Goal: Information Seeking & Learning: Check status

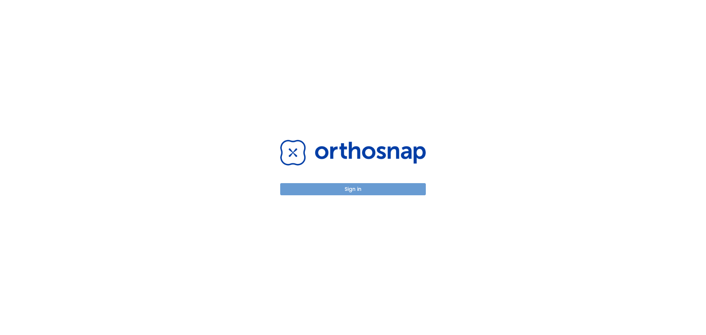
click at [356, 188] on button "Sign in" at bounding box center [353, 189] width 146 height 12
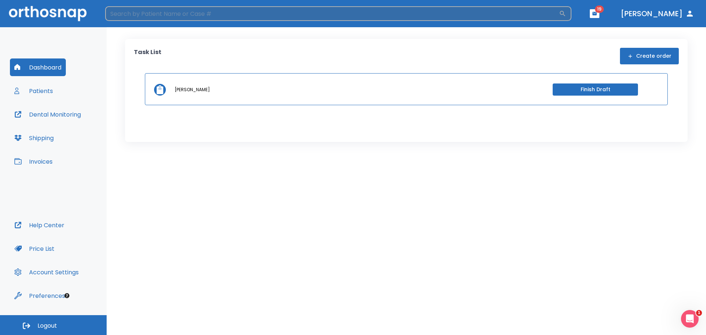
click at [206, 15] on input "search" at bounding box center [332, 13] width 454 height 15
type input "cornell"
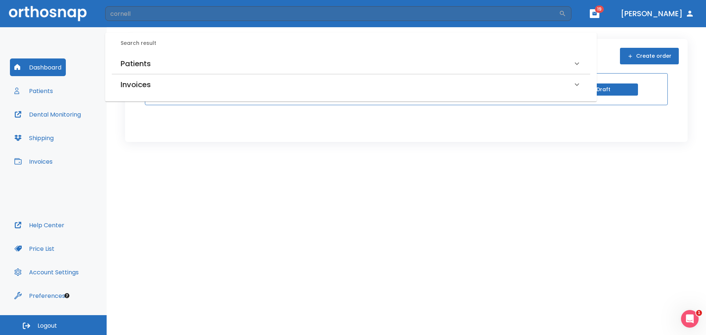
click at [134, 64] on h6 "Patients" at bounding box center [136, 64] width 30 height 12
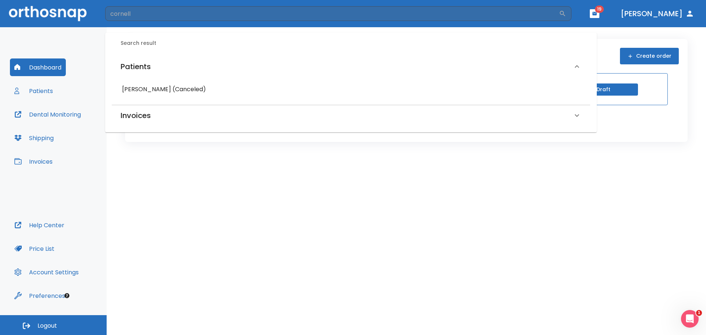
click at [136, 89] on h6 "Lauren Cornell (Canceled)" at bounding box center [351, 89] width 458 height 10
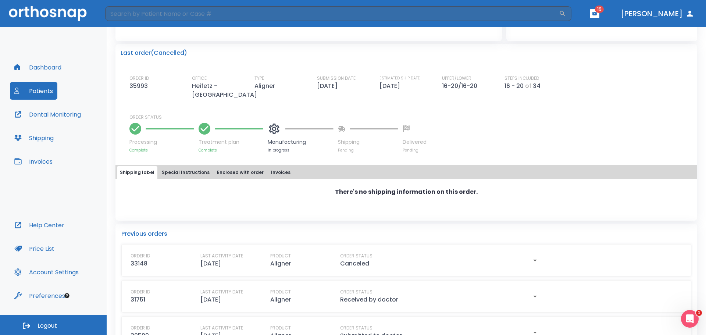
scroll to position [190, 0]
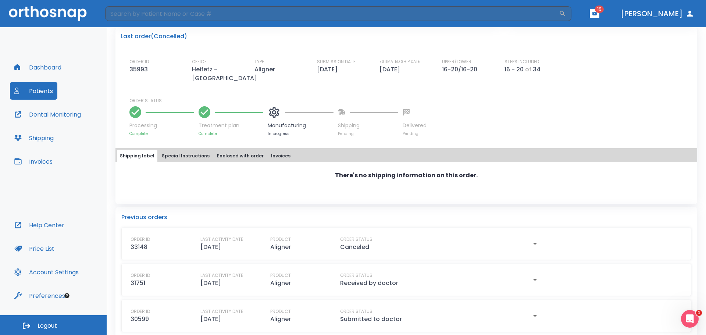
click at [531, 239] on icon "button" at bounding box center [535, 243] width 9 height 9
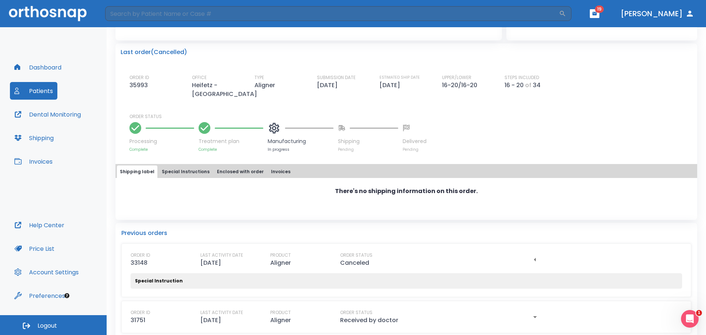
scroll to position [184, 0]
